Goal: Information Seeking & Learning: Learn about a topic

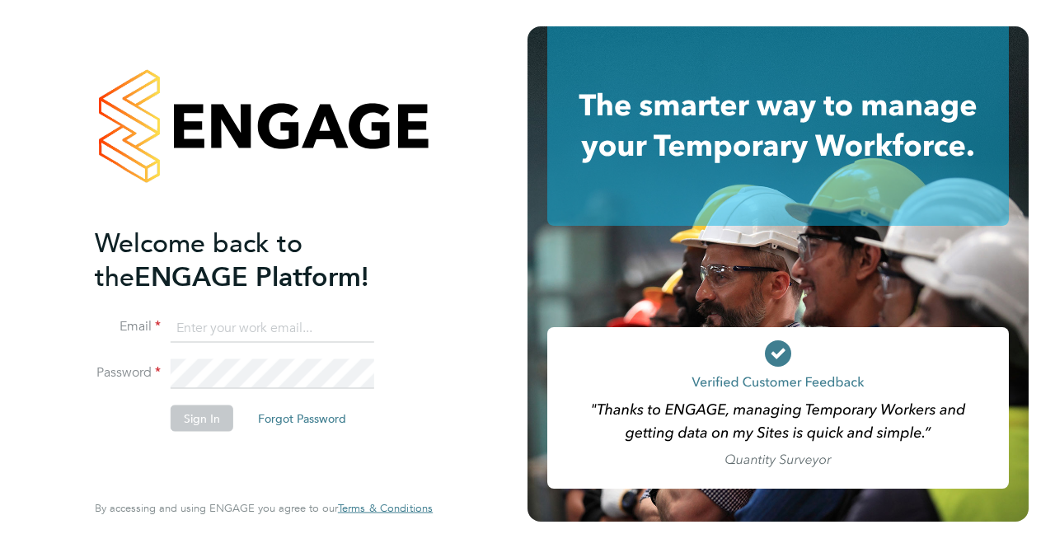
click at [232, 322] on input at bounding box center [272, 328] width 203 height 30
type input "cindy.thomas@bgis.com"
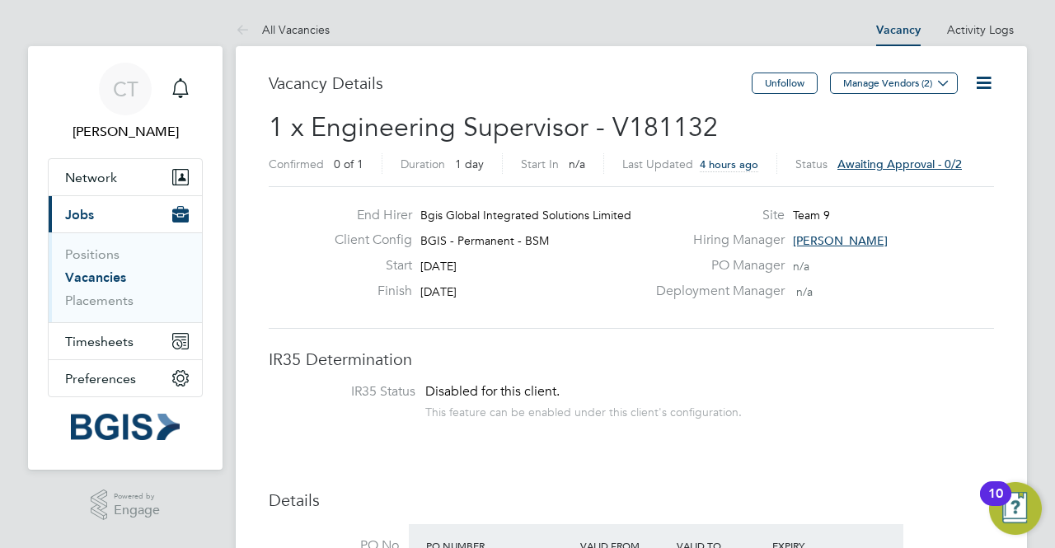
click at [858, 166] on span "Awaiting approval - 0/2" at bounding box center [899, 164] width 124 height 15
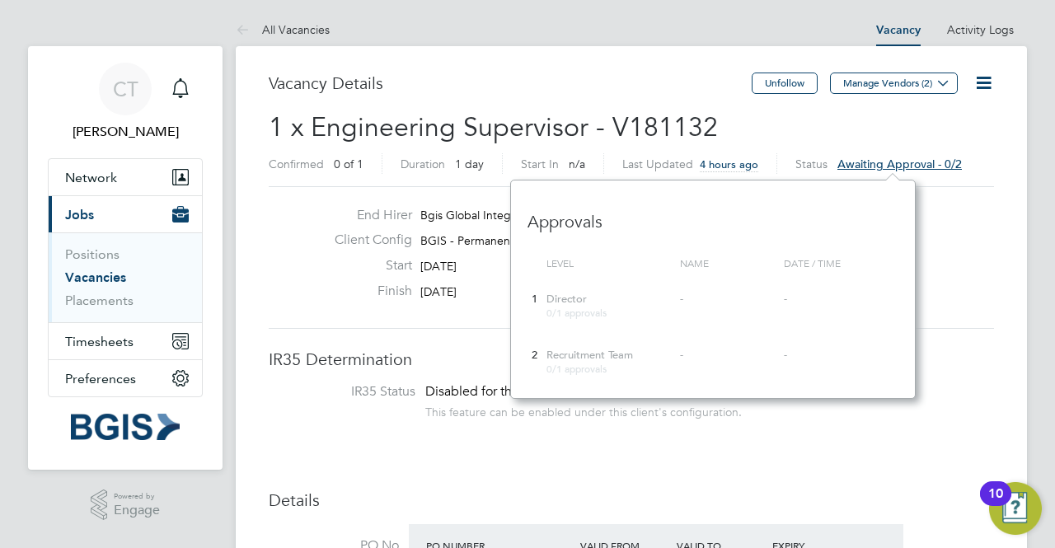
scroll to position [218, 404]
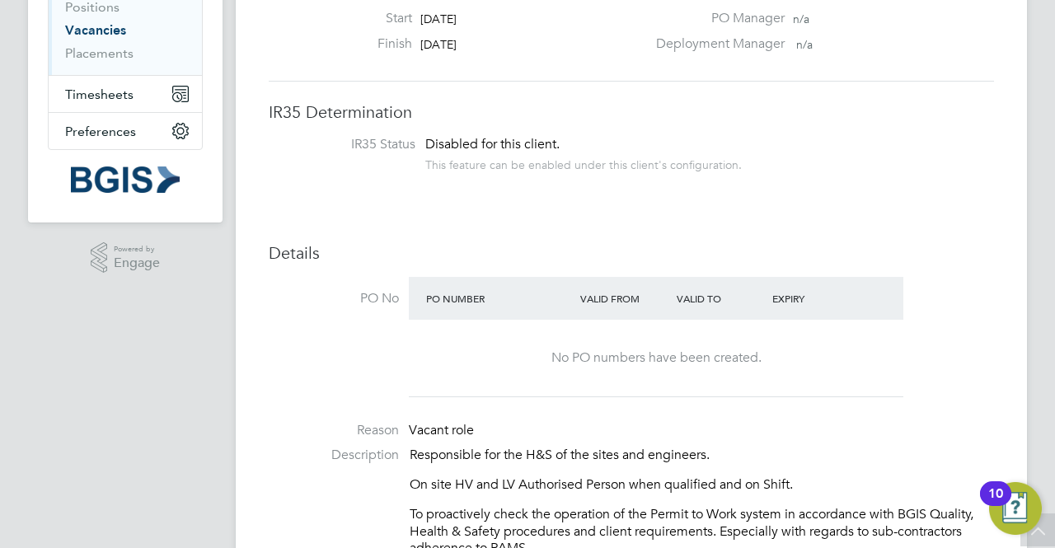
scroll to position [0, 0]
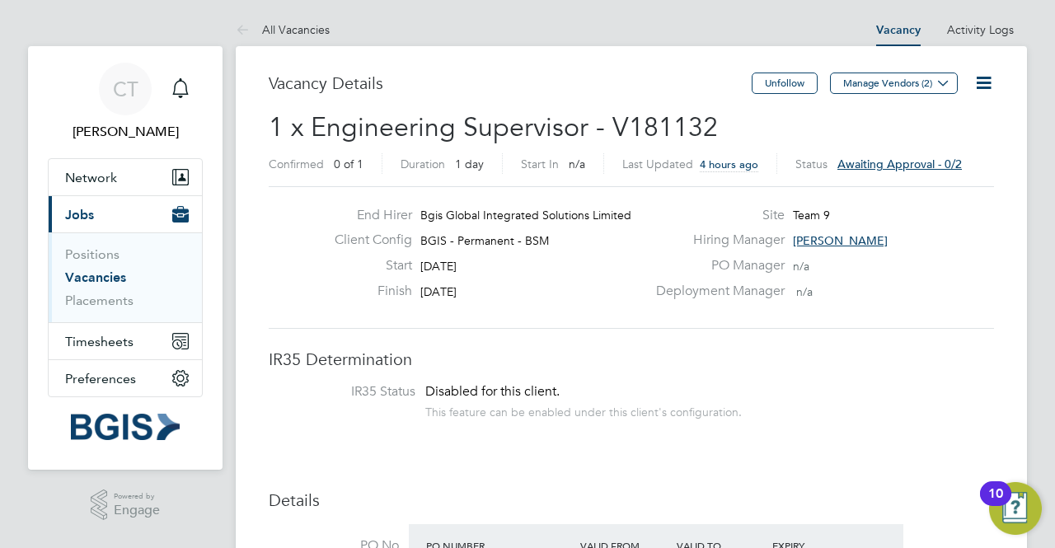
click at [916, 159] on span "Awaiting approval - 0/2" at bounding box center [899, 164] width 124 height 15
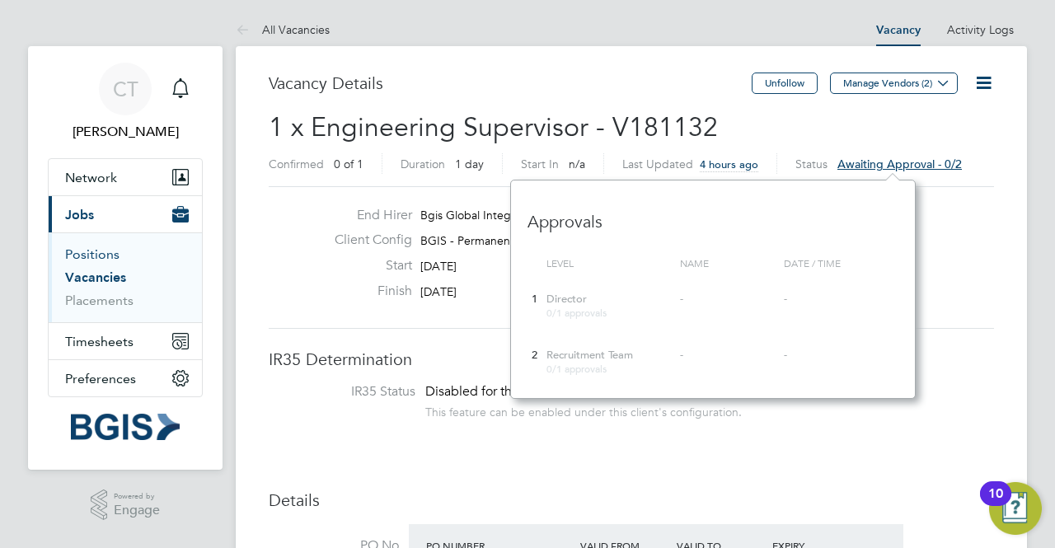
click at [104, 251] on link "Positions" at bounding box center [92, 254] width 54 height 16
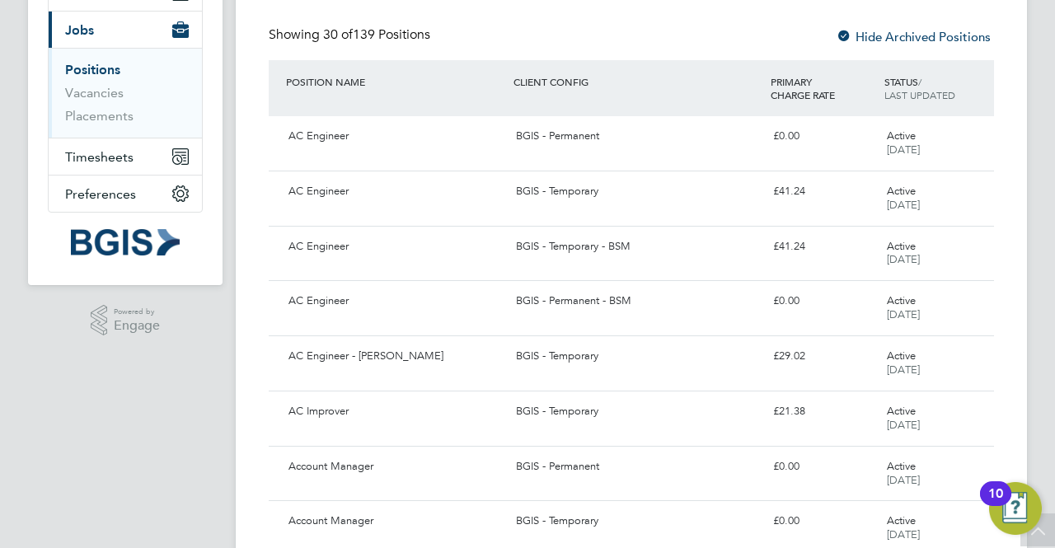
scroll to position [102, 0]
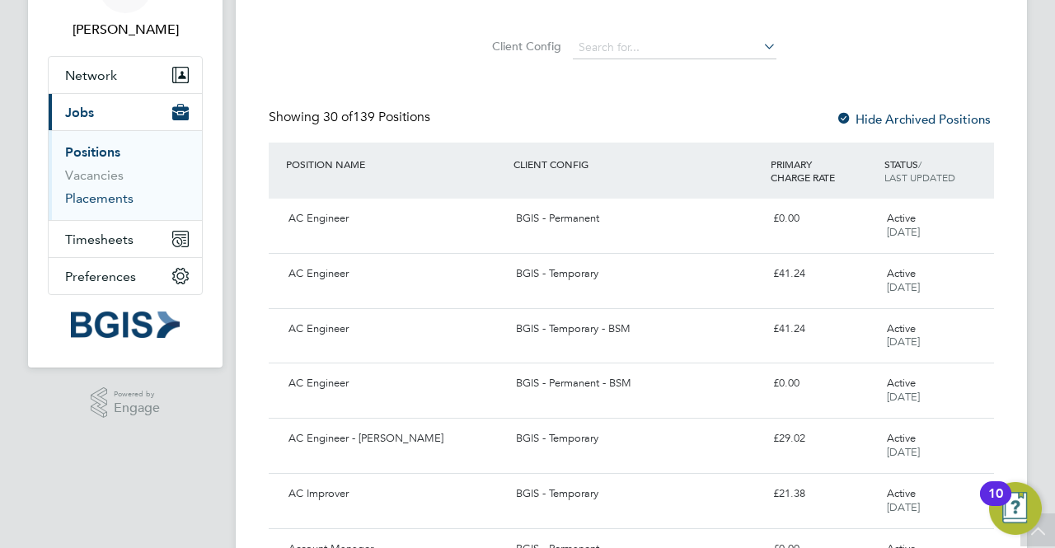
click at [102, 195] on link "Placements" at bounding box center [99, 198] width 68 height 16
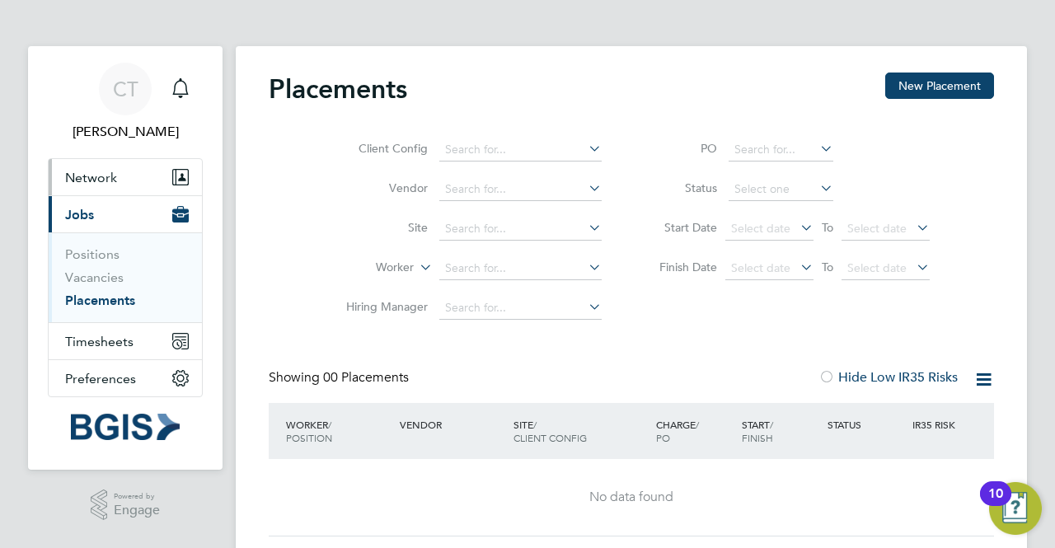
click at [104, 175] on span "Network" at bounding box center [91, 178] width 52 height 16
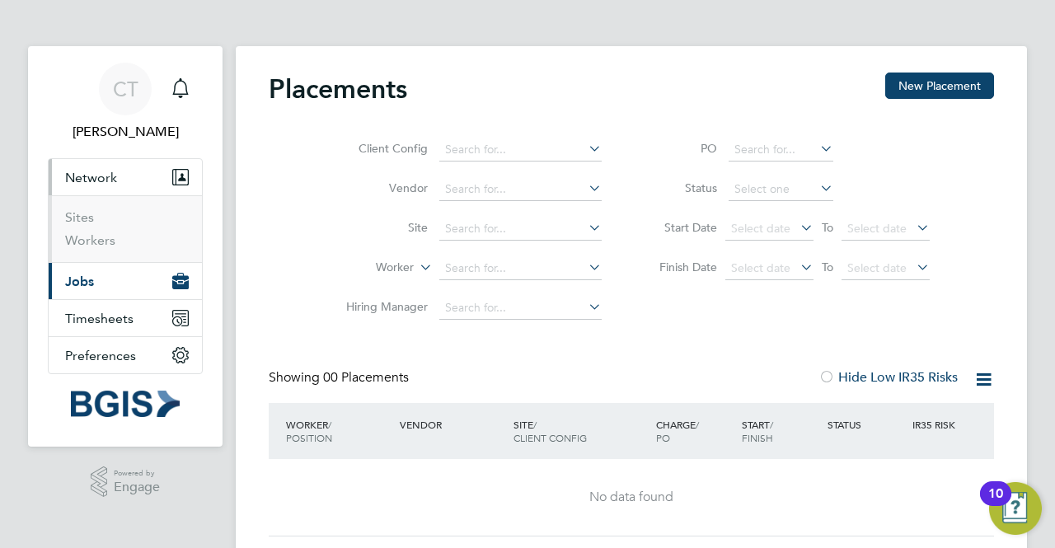
click at [104, 213] on li "Sites" at bounding box center [127, 220] width 124 height 23
click at [102, 173] on span "Network" at bounding box center [91, 178] width 52 height 16
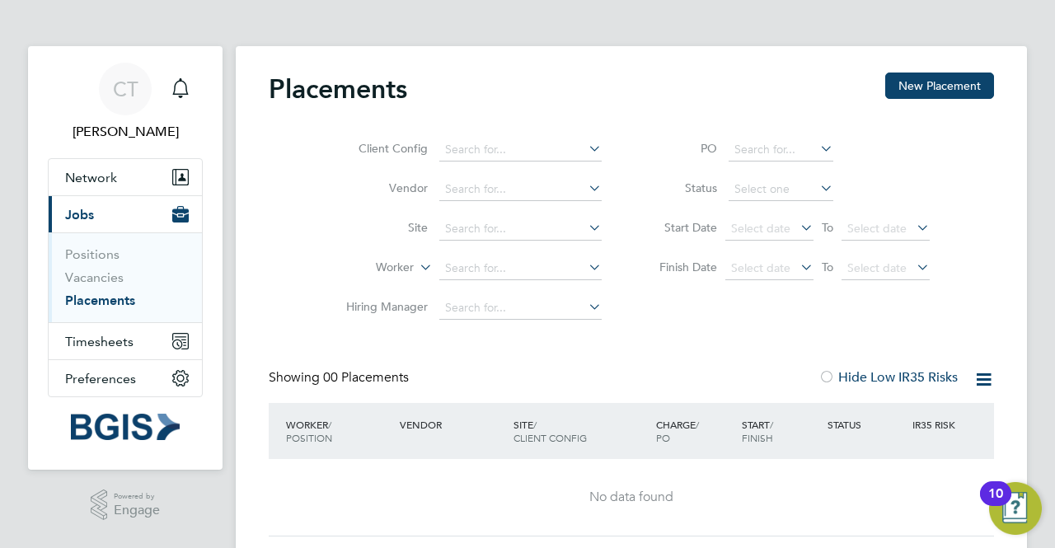
click at [110, 224] on button "Current page: Jobs" at bounding box center [125, 214] width 153 height 36
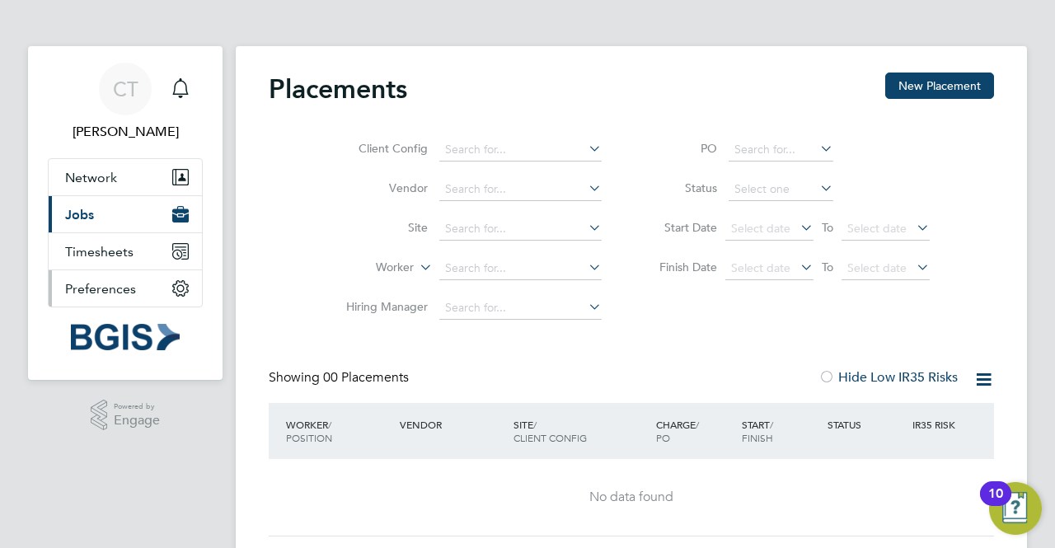
click at [118, 287] on span "Preferences" at bounding box center [100, 289] width 71 height 16
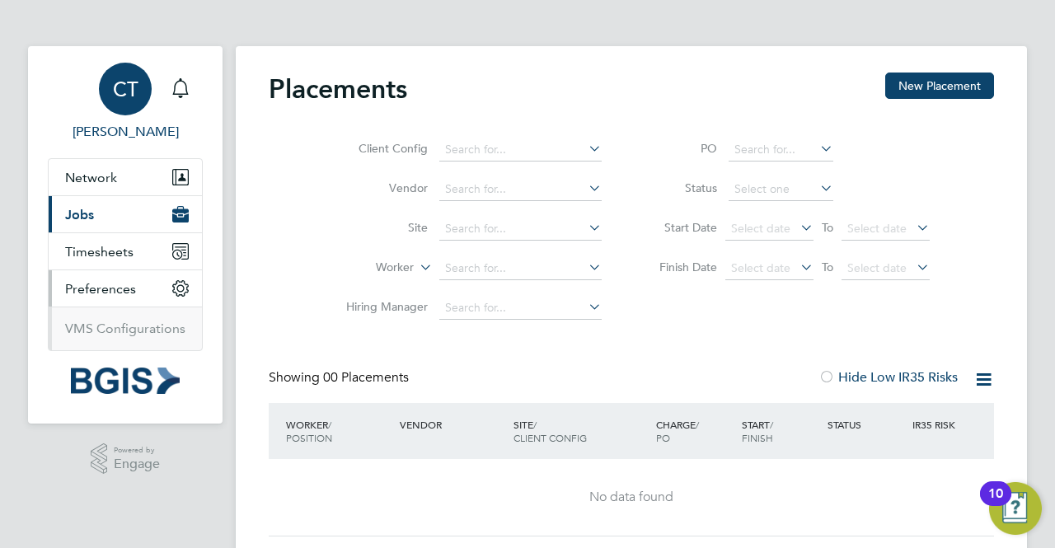
click at [130, 129] on span "[PERSON_NAME]" at bounding box center [125, 132] width 155 height 20
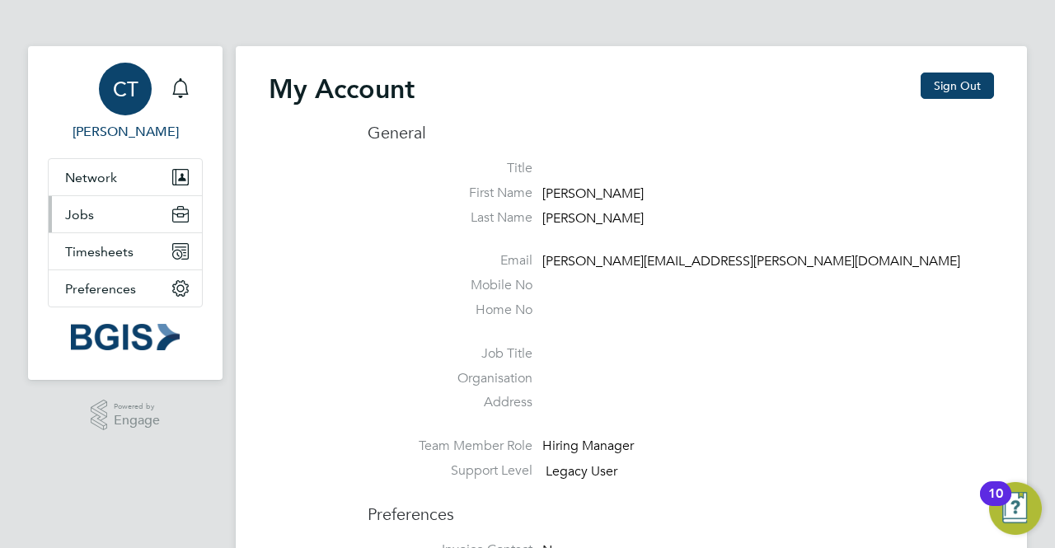
click at [105, 215] on button "Jobs" at bounding box center [125, 214] width 153 height 36
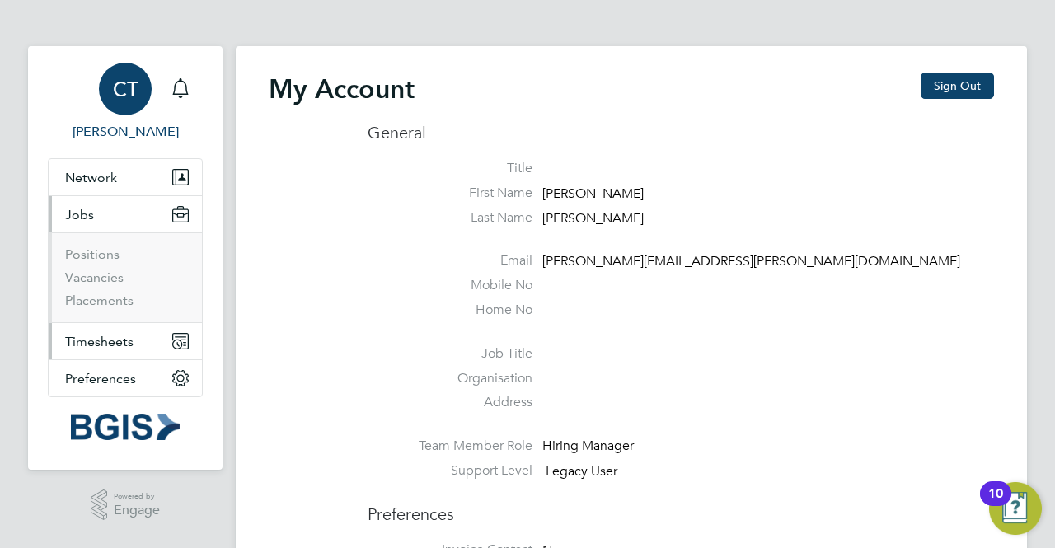
click at [124, 348] on button "Timesheets" at bounding box center [125, 341] width 153 height 36
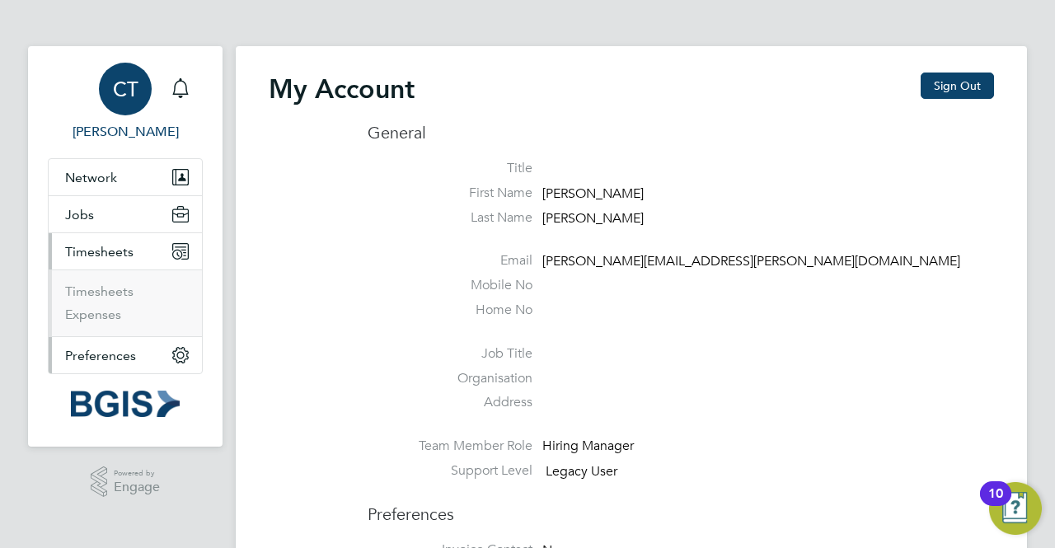
click at [129, 360] on span "Preferences" at bounding box center [100, 356] width 71 height 16
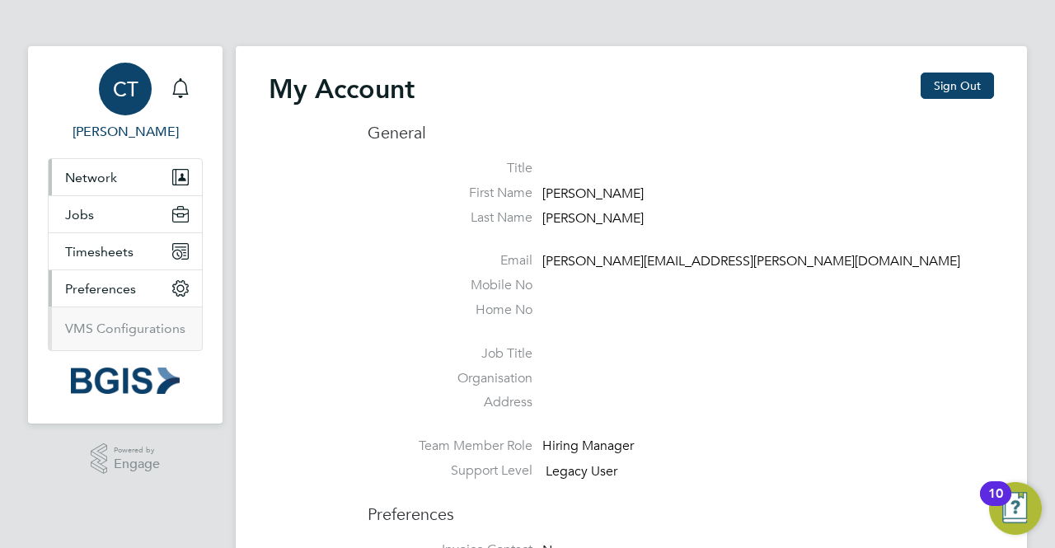
click at [130, 174] on button "Network" at bounding box center [125, 177] width 153 height 36
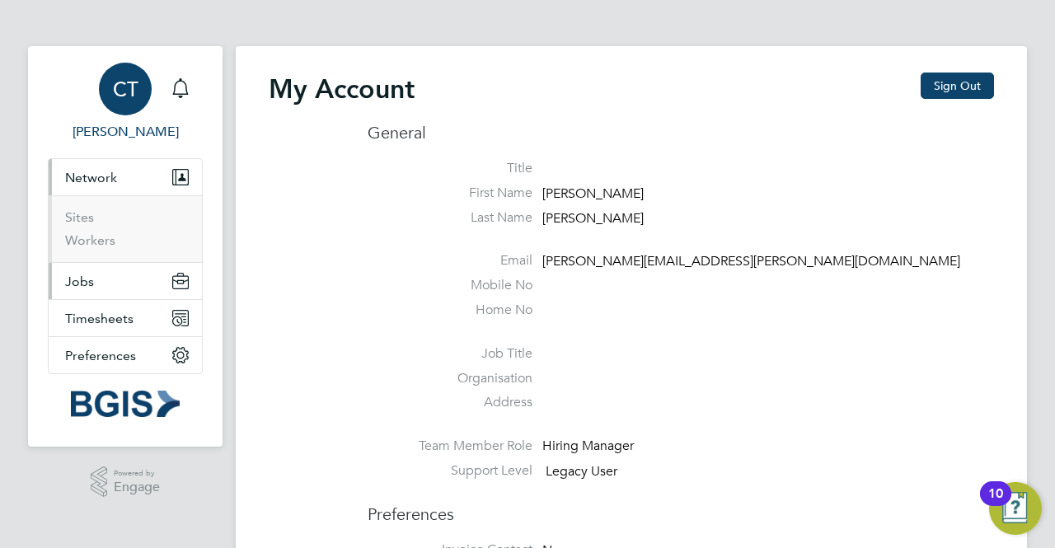
click at [110, 292] on button "Jobs" at bounding box center [125, 281] width 153 height 36
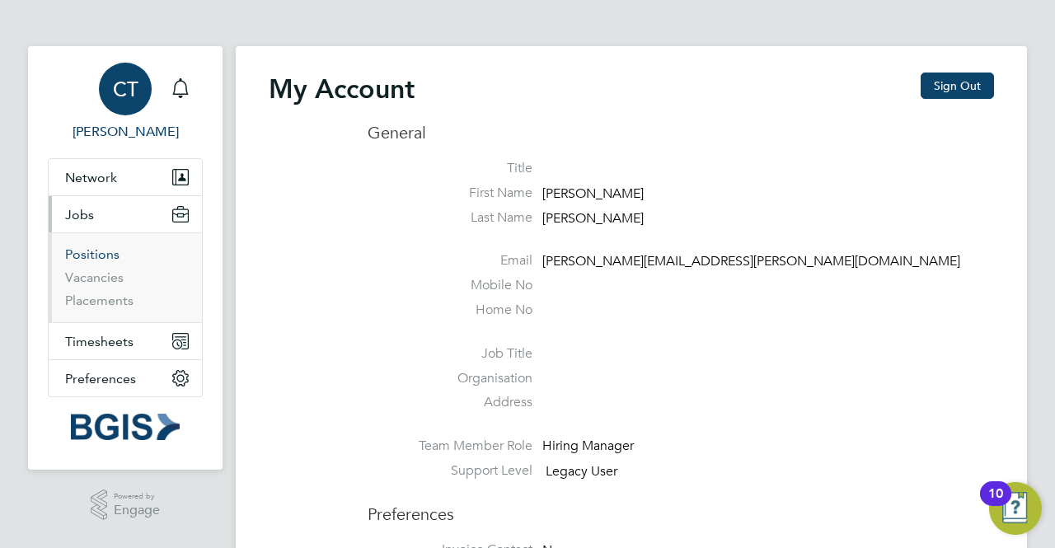
click at [101, 255] on link "Positions" at bounding box center [92, 254] width 54 height 16
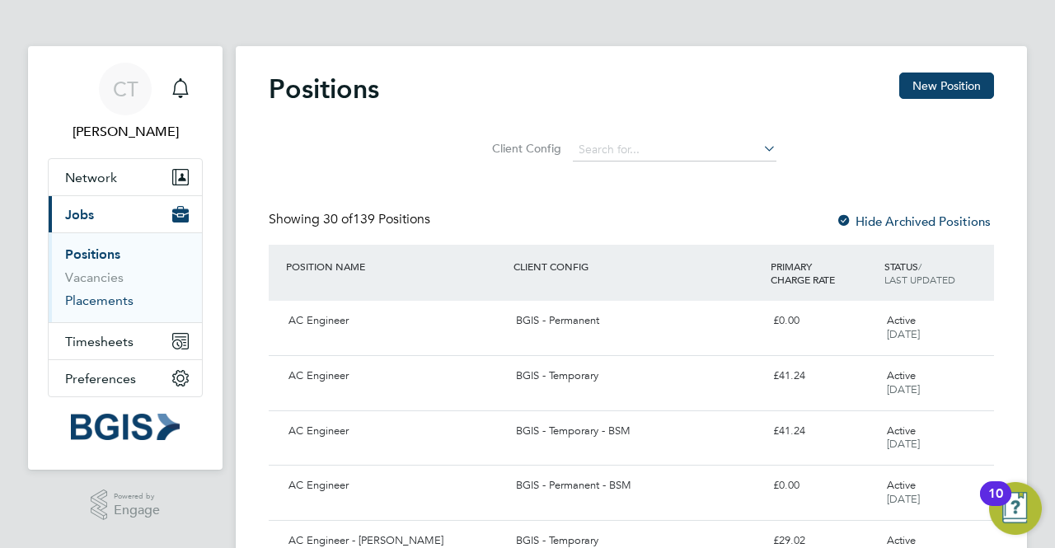
click at [109, 301] on link "Placements" at bounding box center [99, 300] width 68 height 16
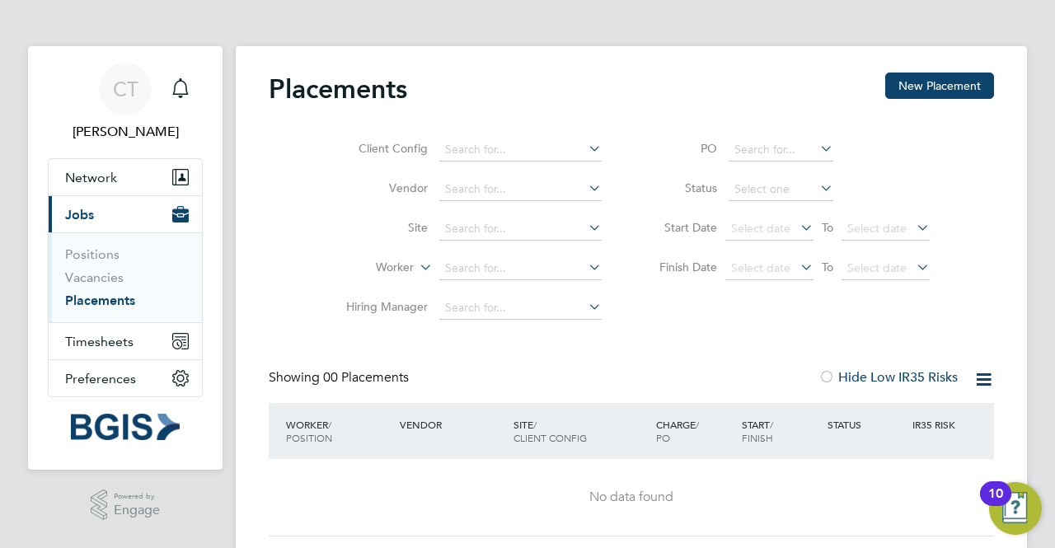
click at [821, 225] on span "To" at bounding box center [826, 227] width 21 height 21
click at [797, 226] on icon at bounding box center [797, 227] width 0 height 23
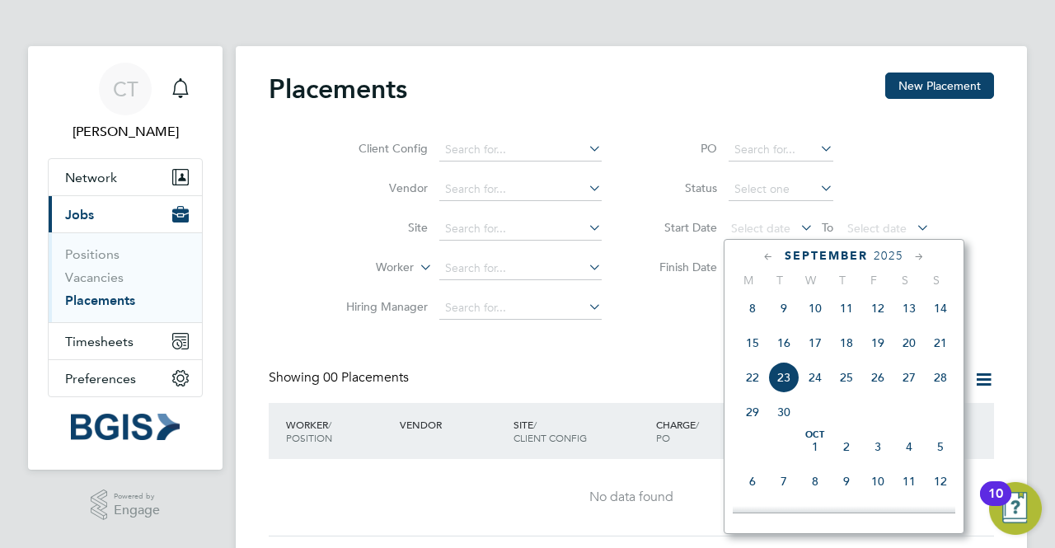
click at [747, 393] on span "22" at bounding box center [752, 377] width 31 height 31
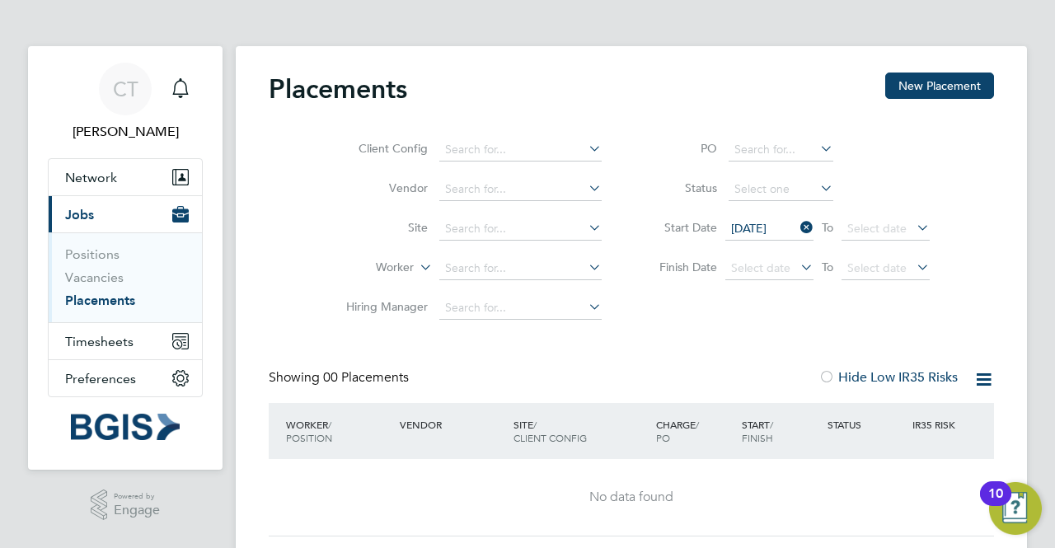
click at [913, 225] on icon at bounding box center [913, 227] width 0 height 23
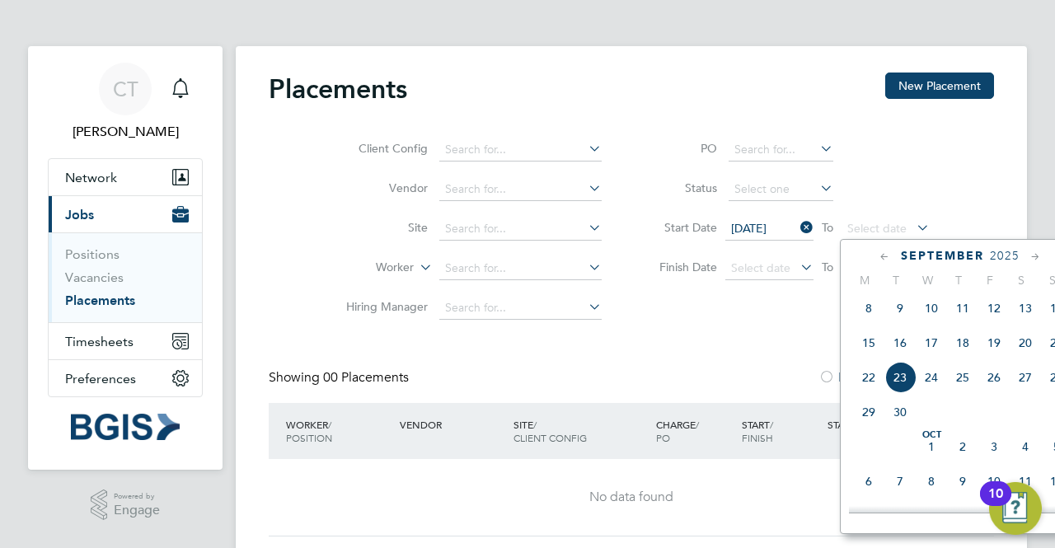
click at [1033, 385] on span "27" at bounding box center [1024, 377] width 31 height 31
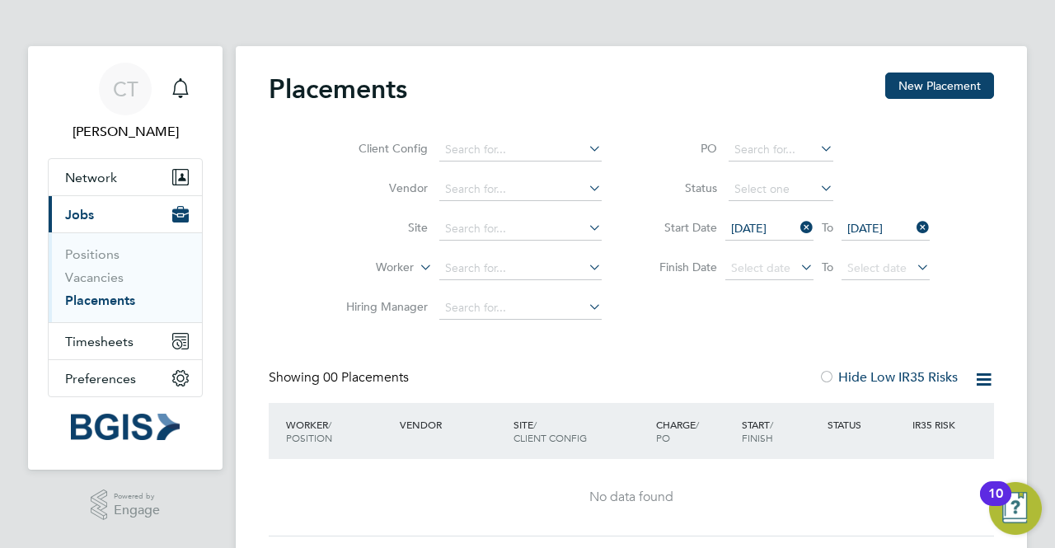
click at [585, 151] on icon at bounding box center [585, 148] width 0 height 23
click at [568, 178] on li "BGIS - Permanent" at bounding box center [520, 172] width 163 height 22
type input "BGIS - Permanent"
click at [585, 152] on icon at bounding box center [585, 148] width 0 height 23
click at [549, 150] on input at bounding box center [520, 149] width 162 height 23
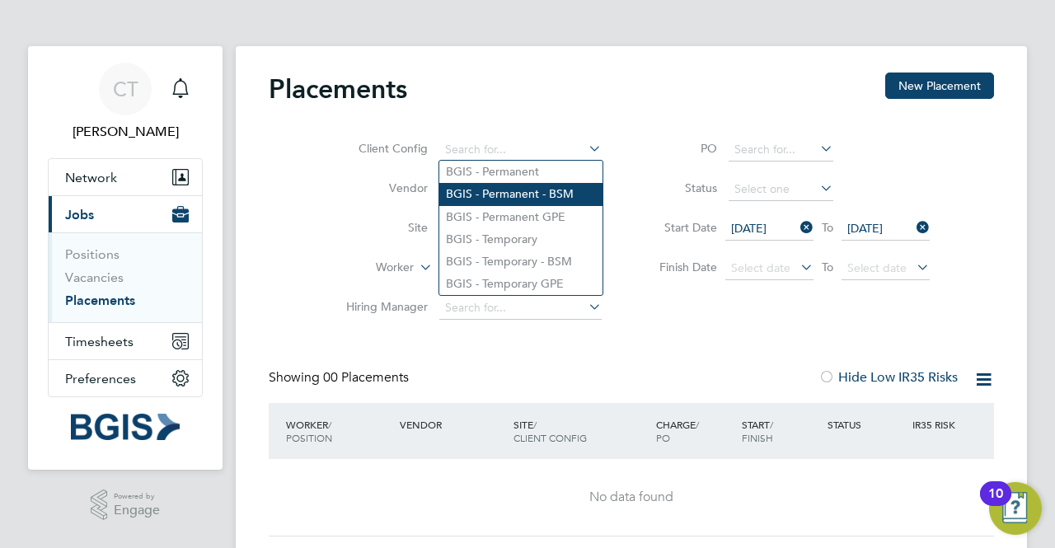
click at [554, 194] on li "BGIS - Permanent - BSM" at bounding box center [520, 194] width 163 height 22
type input "BGIS - Permanent - BSM"
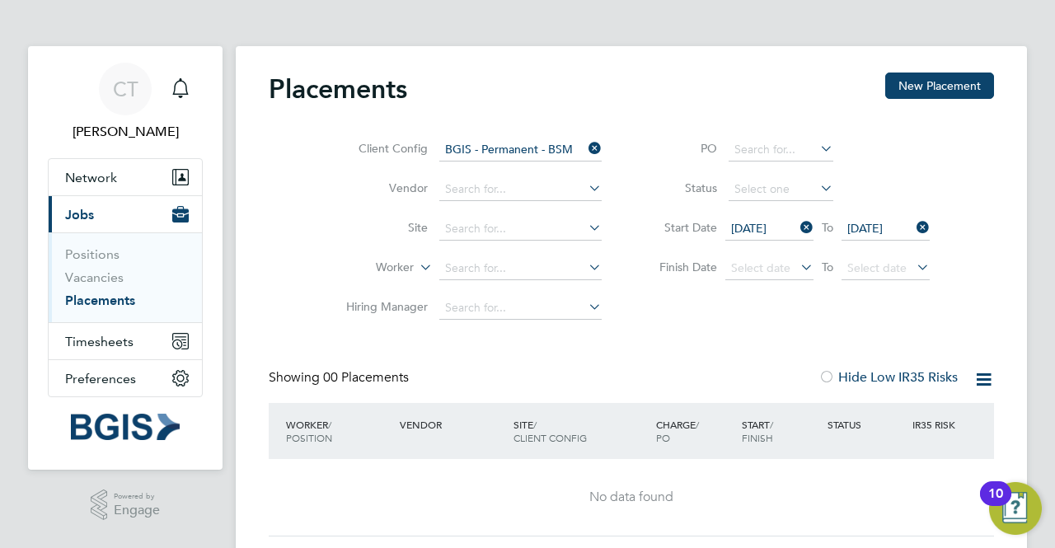
click at [585, 190] on icon at bounding box center [585, 187] width 0 height 23
click at [552, 210] on li "Th rivesw Limited" at bounding box center [520, 211] width 163 height 22
type input "Thrivesw Limited"
click at [797, 226] on icon at bounding box center [797, 227] width 0 height 23
click at [913, 220] on icon at bounding box center [913, 227] width 0 height 23
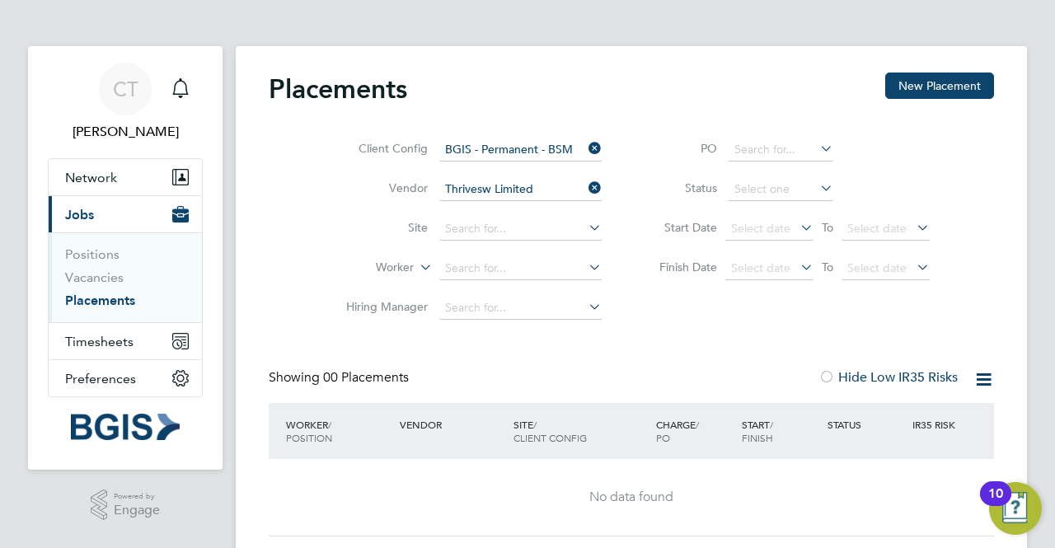
click at [585, 185] on icon at bounding box center [585, 187] width 0 height 23
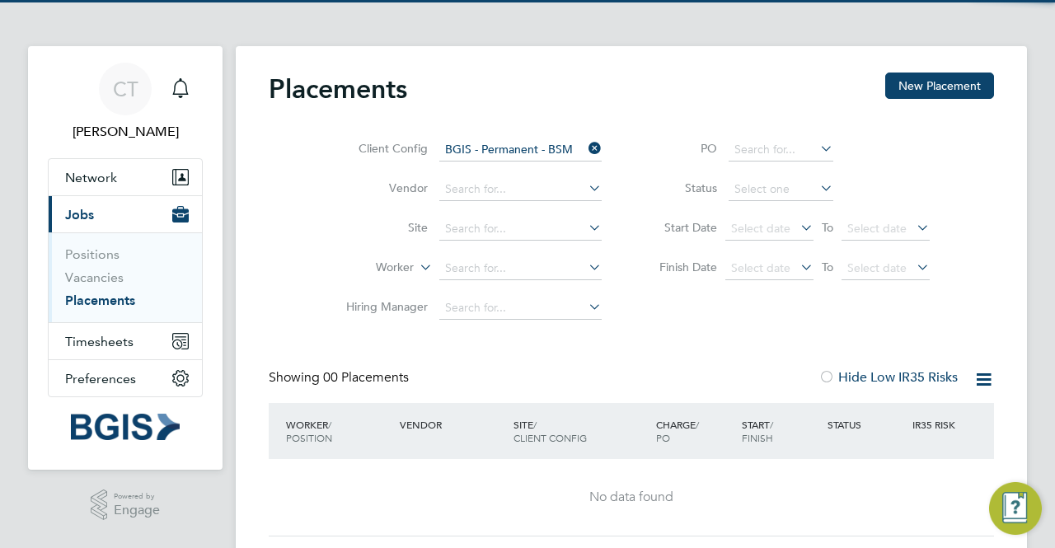
click at [585, 143] on icon at bounding box center [585, 148] width 0 height 23
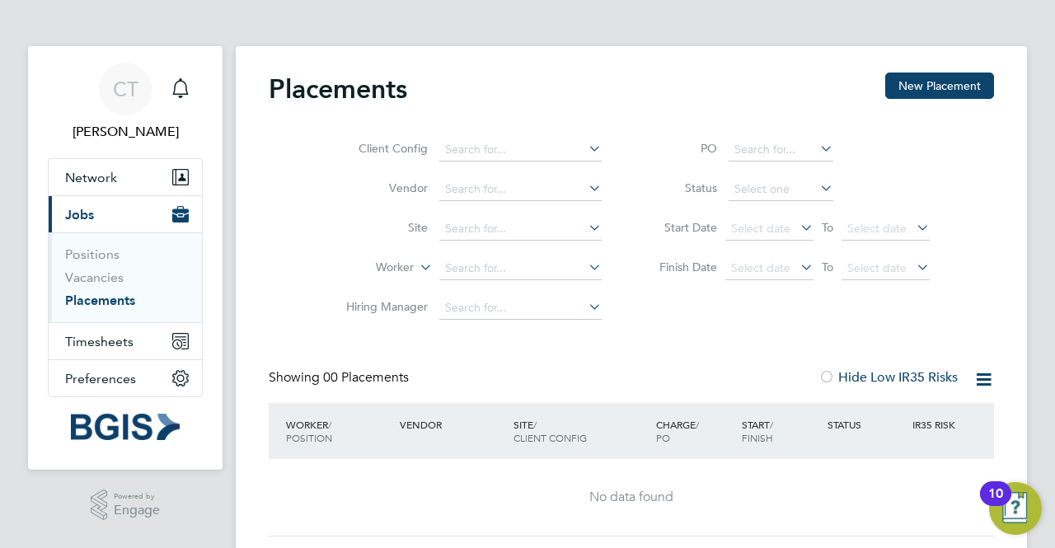
click at [826, 377] on div at bounding box center [826, 378] width 16 height 16
click at [110, 299] on link "Placements" at bounding box center [100, 300] width 70 height 16
click at [104, 246] on link "Positions" at bounding box center [92, 254] width 54 height 16
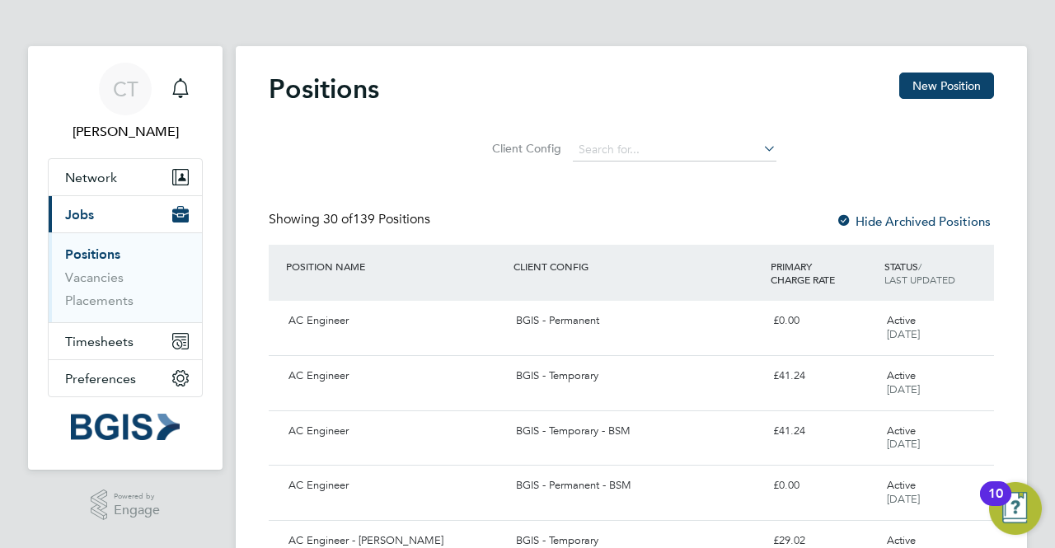
click at [760, 143] on icon at bounding box center [760, 148] width 0 height 23
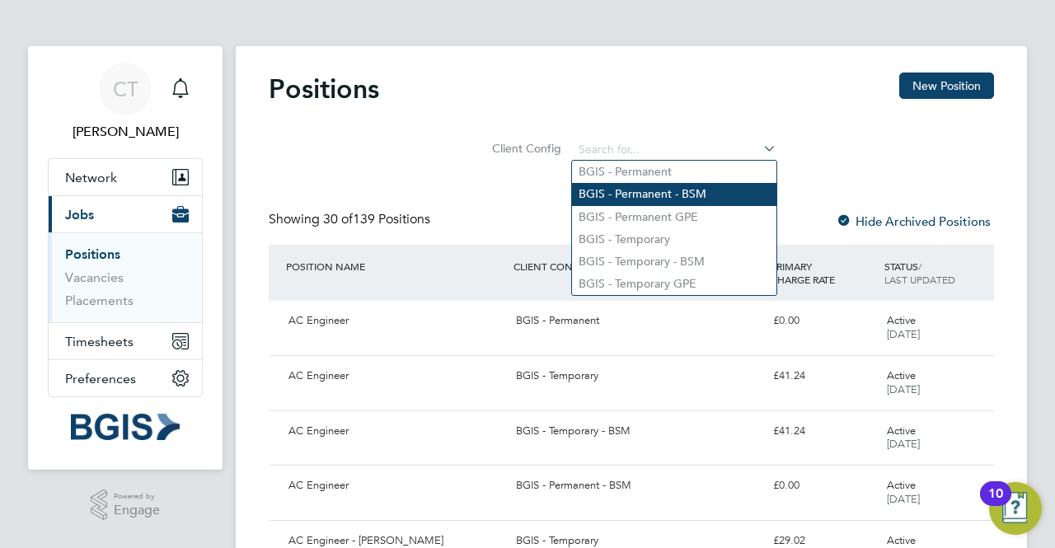
click at [717, 194] on li "BGIS - Permanent - BSM" at bounding box center [674, 194] width 204 height 22
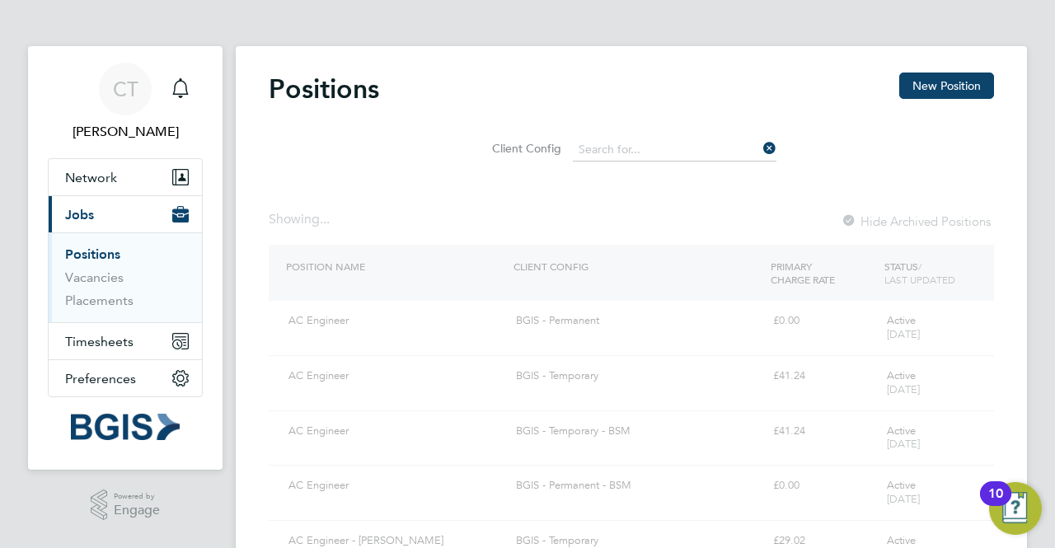
type input "BGIS - Permanent - BSM"
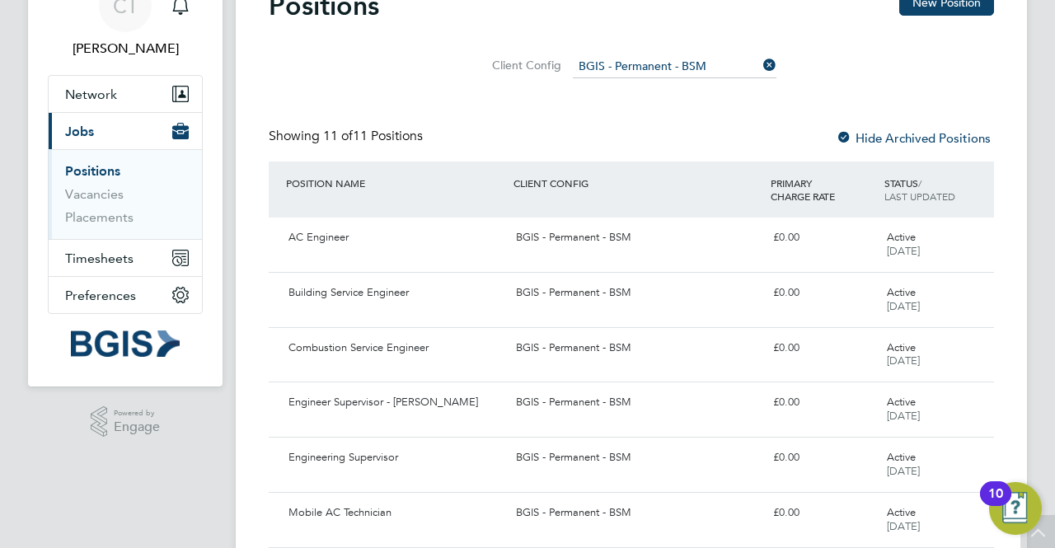
scroll to position [2, 0]
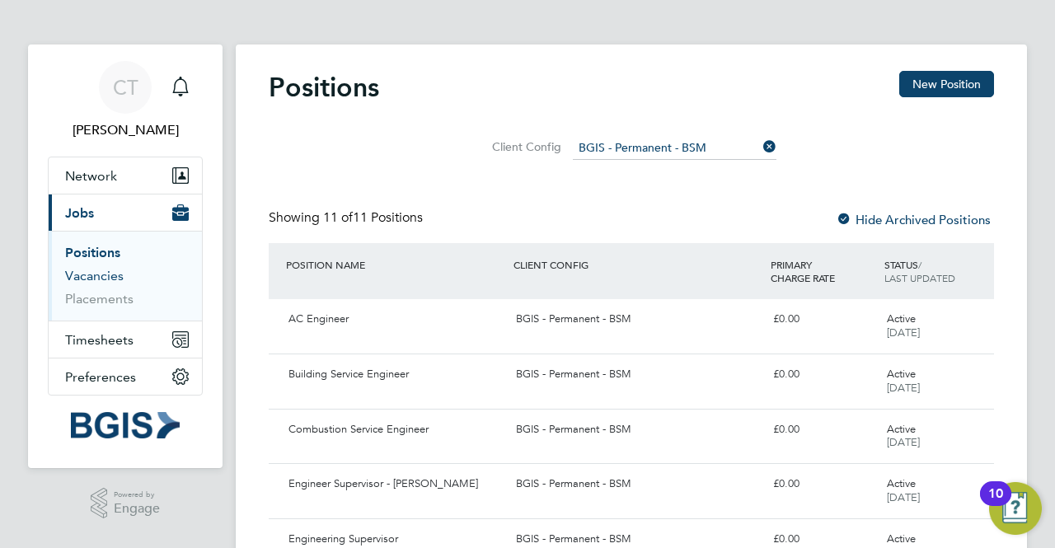
click at [112, 279] on link "Vacancies" at bounding box center [94, 276] width 58 height 16
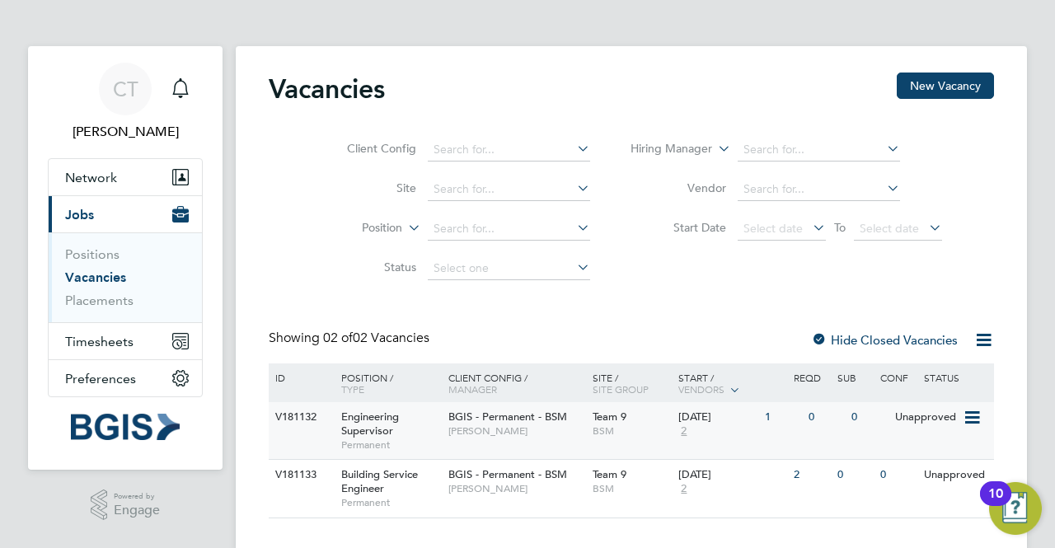
click at [306, 419] on div "V181132" at bounding box center [300, 417] width 58 height 30
click at [302, 473] on div "V181133" at bounding box center [300, 475] width 58 height 30
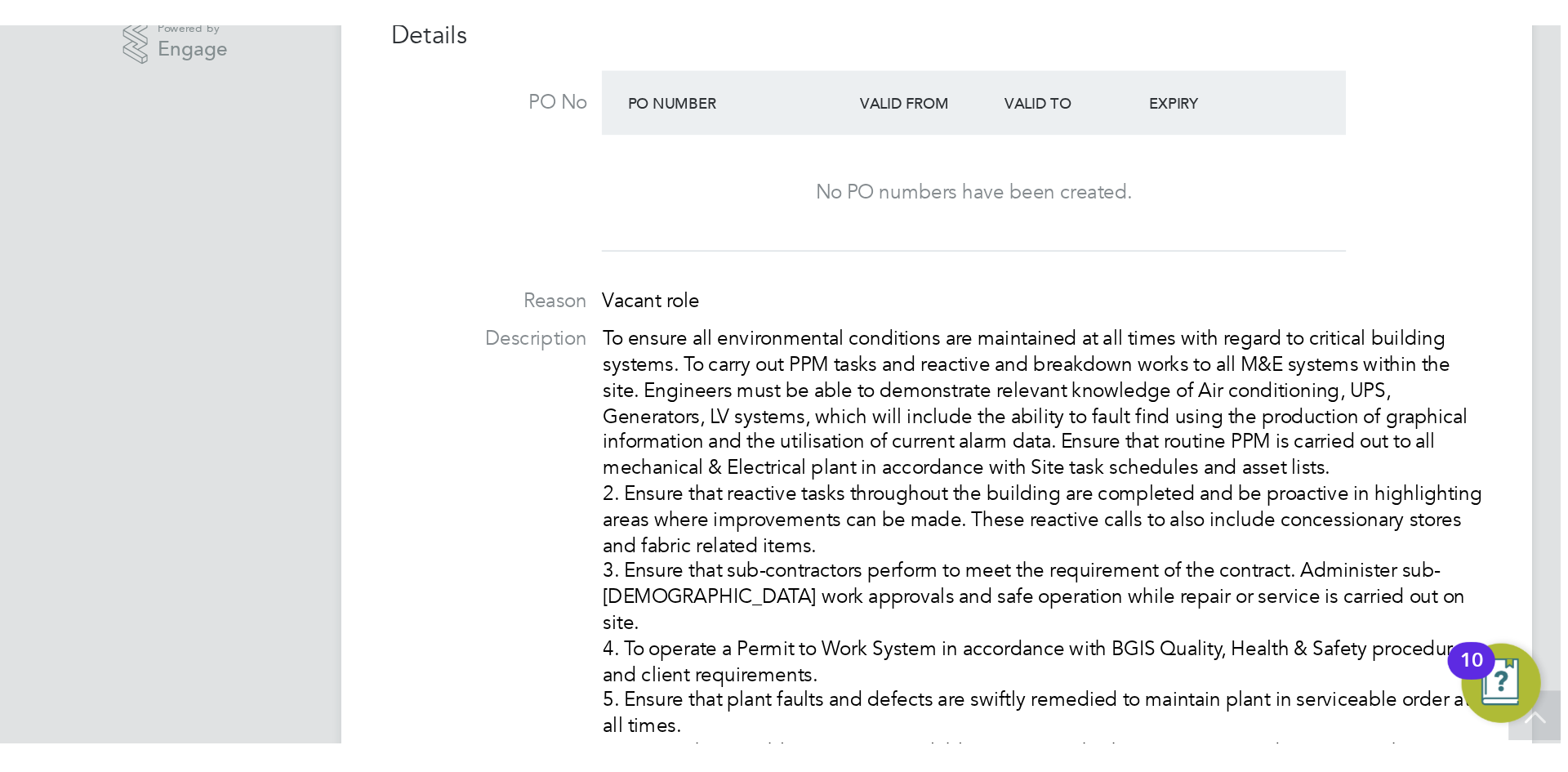
scroll to position [49, 114]
